Goal: Information Seeking & Learning: Learn about a topic

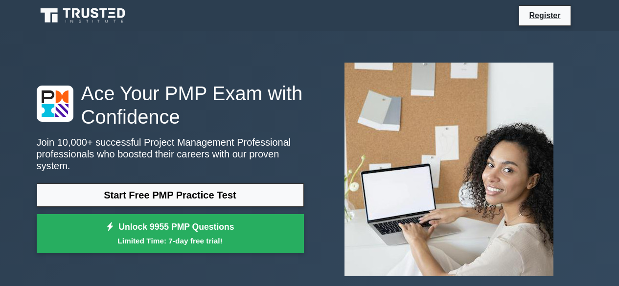
click at [239, 187] on link "Start Free PMP Practice Test" at bounding box center [170, 194] width 267 height 23
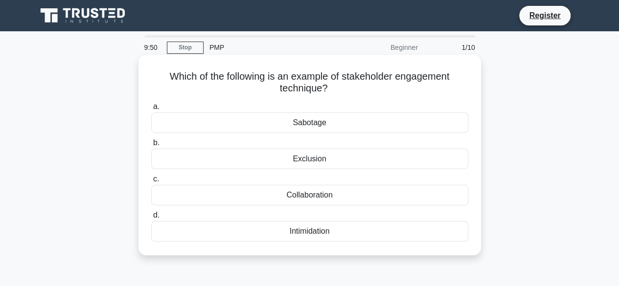
click at [333, 195] on div "Collaboration" at bounding box center [309, 195] width 317 height 21
click at [151, 182] on input "c. Collaboration" at bounding box center [151, 179] width 0 height 6
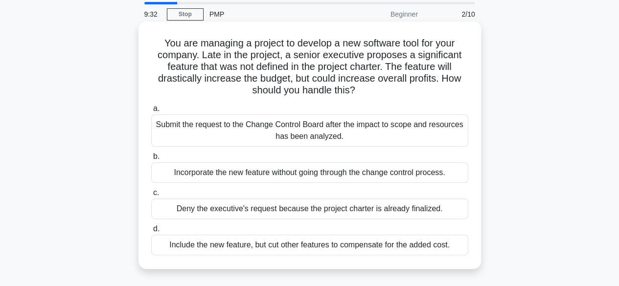
scroll to position [49, 0]
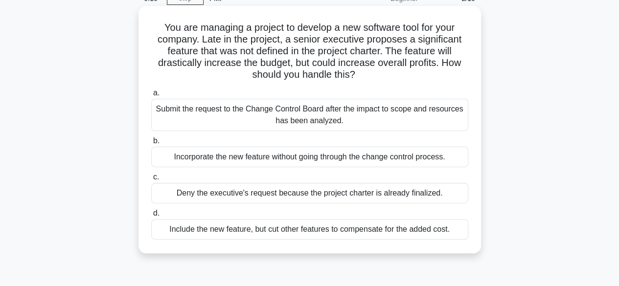
click at [307, 121] on div "Submit the request to the Change Control Board after the impact to scope and re…" at bounding box center [309, 115] width 317 height 32
click at [151, 96] on input "a. Submit the request to the Change Control Board after the impact to scope and…" at bounding box center [151, 93] width 0 height 6
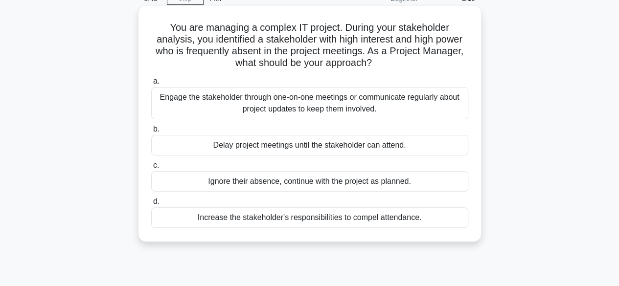
click at [325, 104] on div "Engage the stakeholder through one-on-one meetings or communicate regularly abo…" at bounding box center [309, 103] width 317 height 32
click at [151, 85] on input "a. Engage the stakeholder through one-on-one meetings or communicate regularly …" at bounding box center [151, 81] width 0 height 6
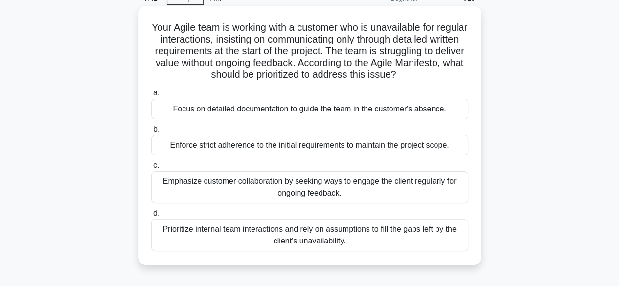
click at [319, 190] on div "Emphasize customer collaboration by seeking ways to engage the client regularly…" at bounding box center [309, 187] width 317 height 32
click at [151, 169] on input "c. Emphasize customer collaboration by seeking ways to engage the client regula…" at bounding box center [151, 165] width 0 height 6
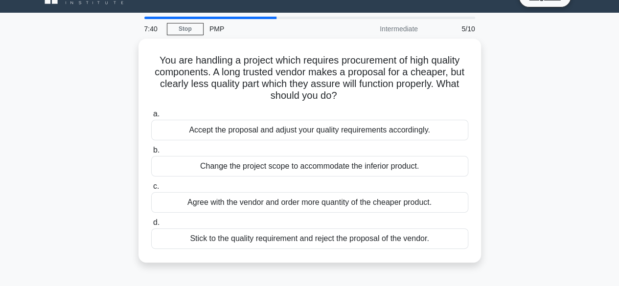
scroll to position [0, 0]
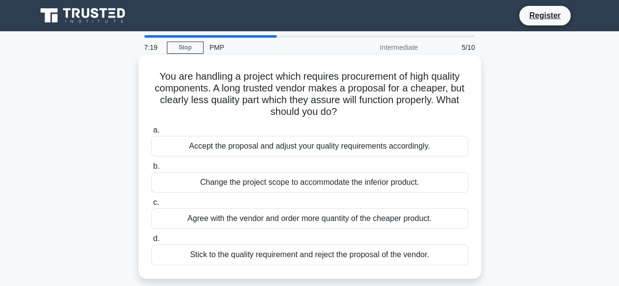
click at [281, 253] on div "Stick to the quality requirement and reject the proposal of the vendor." at bounding box center [309, 255] width 317 height 21
click at [151, 242] on input "d. Stick to the quality requirement and reject the proposal of the vendor." at bounding box center [151, 239] width 0 height 6
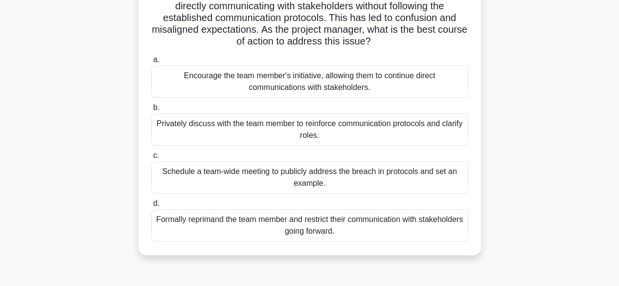
scroll to position [98, 0]
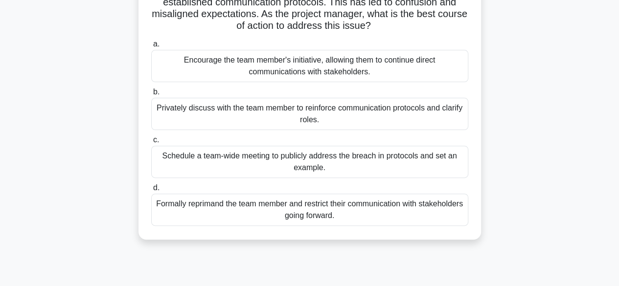
click at [269, 115] on div "Privately discuss with the team member to reinforce communication protocols and…" at bounding box center [309, 114] width 317 height 32
click at [151, 95] on input "b. Privately discuss with the team member to reinforce communication protocols …" at bounding box center [151, 92] width 0 height 6
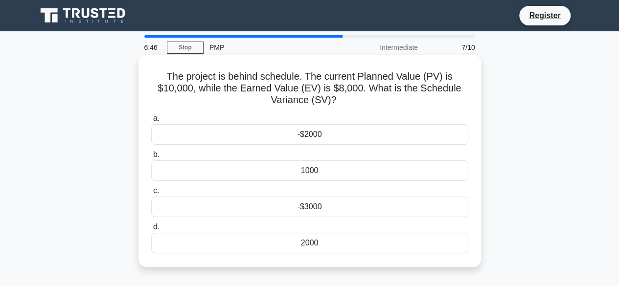
scroll to position [0, 0]
click at [325, 135] on div "-$2000" at bounding box center [309, 134] width 317 height 21
click at [151, 122] on input "a. -$2000" at bounding box center [151, 118] width 0 height 6
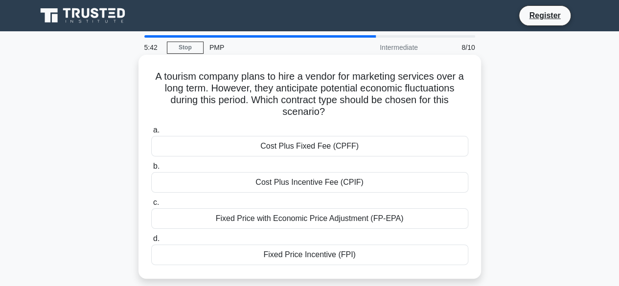
click at [370, 220] on div "Fixed Price with Economic Price Adjustment (FP-EPA)" at bounding box center [309, 218] width 317 height 21
click at [151, 206] on input "c. Fixed Price with Economic Price Adjustment (FP-EPA)" at bounding box center [151, 203] width 0 height 6
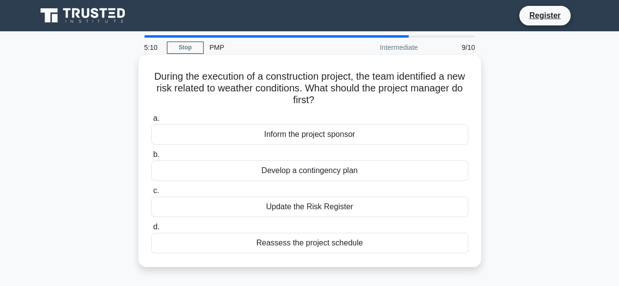
click at [325, 171] on div "Develop a contingency plan" at bounding box center [309, 170] width 317 height 21
click at [151, 158] on input "b. Develop a contingency plan" at bounding box center [151, 155] width 0 height 6
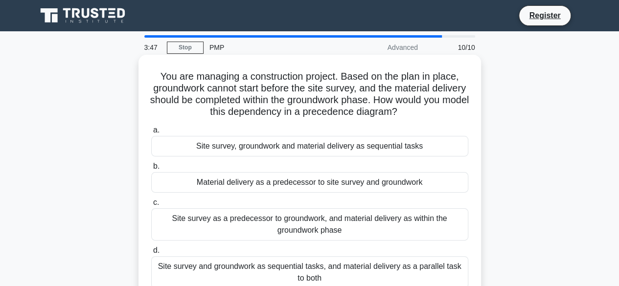
click at [351, 228] on div "Site survey as a predecessor to groundwork, and material delivery as within the…" at bounding box center [309, 224] width 317 height 32
click at [151, 206] on input "c. Site survey as a predecessor to groundwork, and material delivery as within …" at bounding box center [151, 203] width 0 height 6
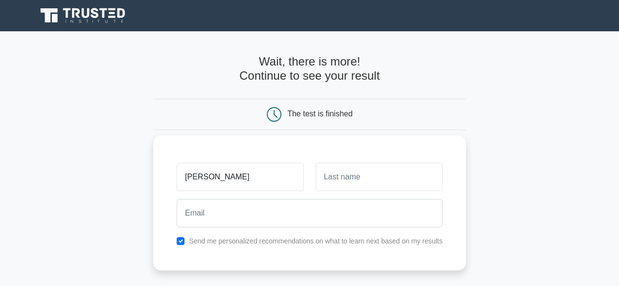
type input "monica"
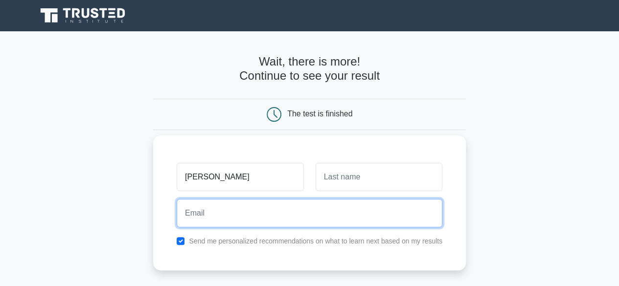
click at [325, 209] on input "email" at bounding box center [310, 213] width 266 height 28
type input "monasharma29822gmail.com"
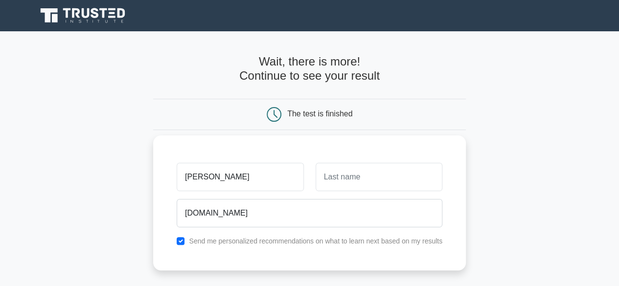
click at [199, 242] on label "Send me personalized recommendations on what to learn next based on my results" at bounding box center [315, 241] width 253 height 8
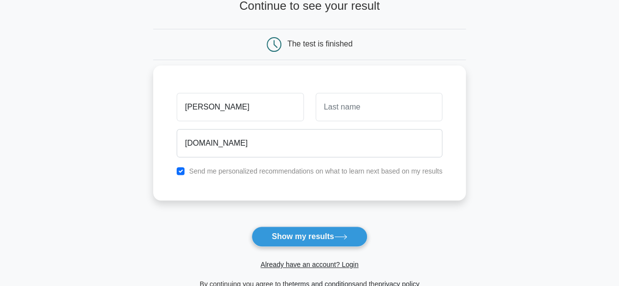
scroll to position [98, 0]
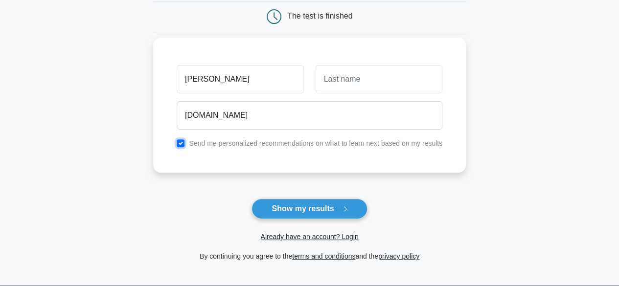
click at [180, 142] on input "checkbox" at bounding box center [181, 143] width 8 height 8
checkbox input "false"
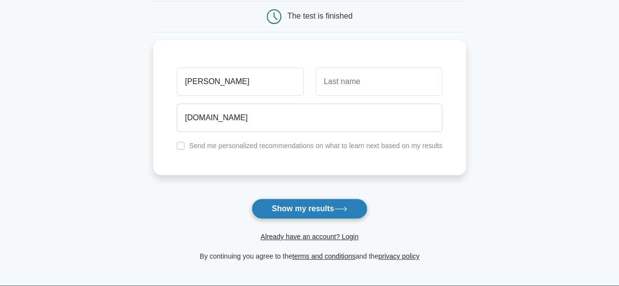
click at [324, 209] on button "Show my results" at bounding box center [308, 209] width 115 height 21
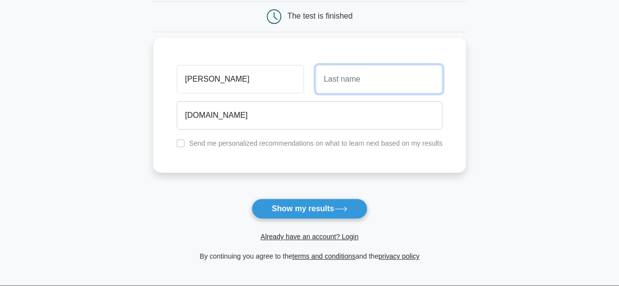
click at [353, 81] on input "text" at bounding box center [379, 79] width 127 height 28
type input "sh"
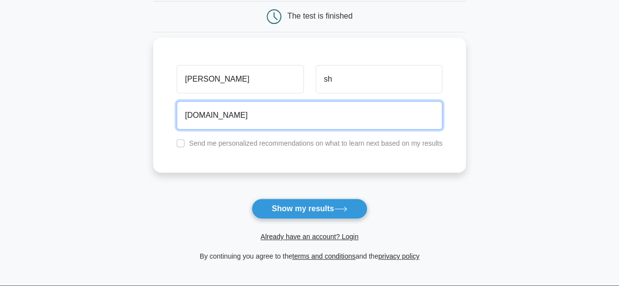
drag, startPoint x: 250, startPoint y: 114, endPoint x: 316, endPoint y: 120, distance: 65.8
click at [251, 114] on input "monasharma29822gmail.com" at bounding box center [310, 115] width 266 height 28
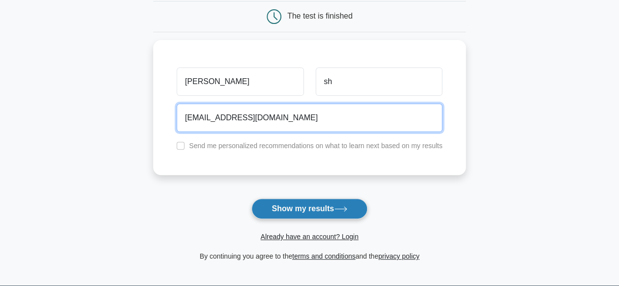
type input "monasharma2982@gmail.com"
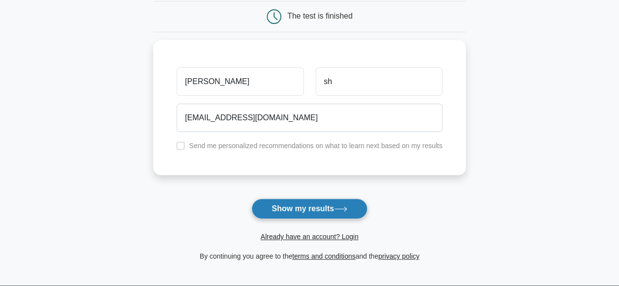
click at [330, 204] on button "Show my results" at bounding box center [308, 209] width 115 height 21
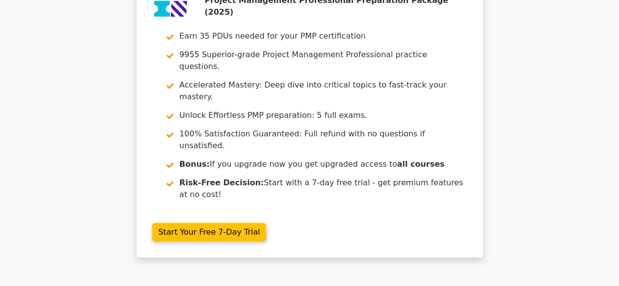
scroll to position [49, 0]
